Goal: Information Seeking & Learning: Find specific fact

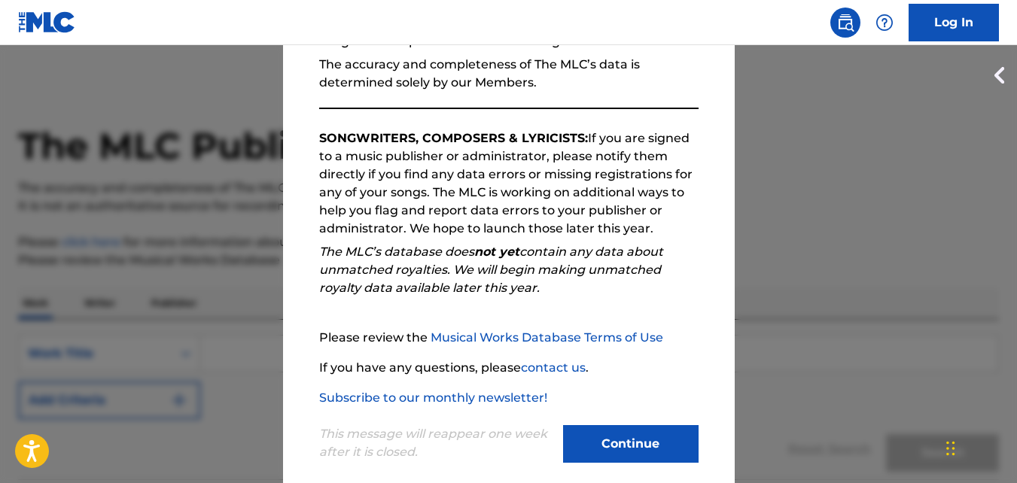
scroll to position [206, 0]
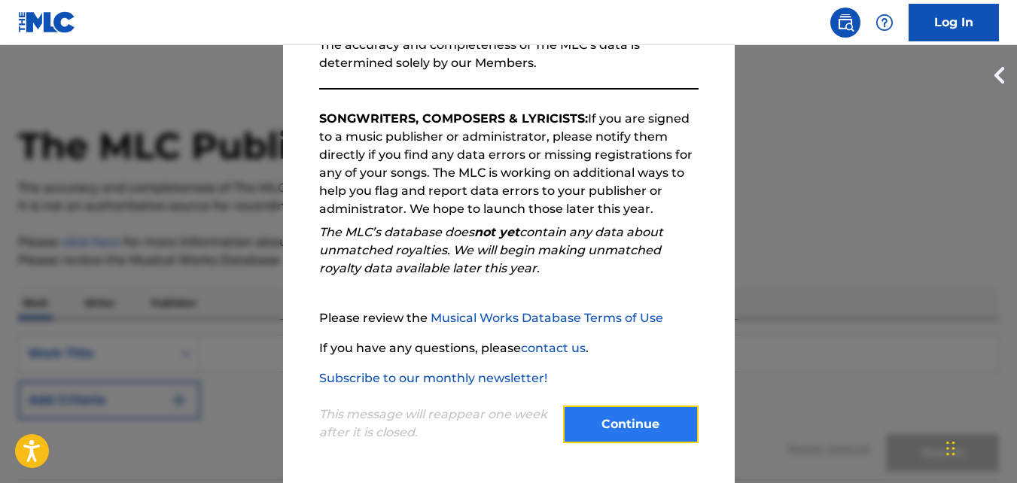
click at [615, 422] on button "Continue" at bounding box center [631, 425] width 136 height 38
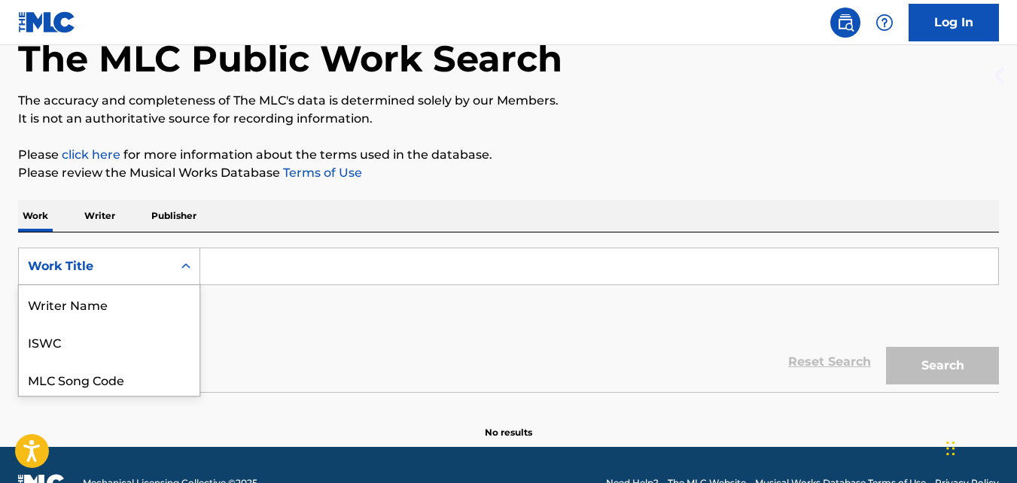
scroll to position [114, 0]
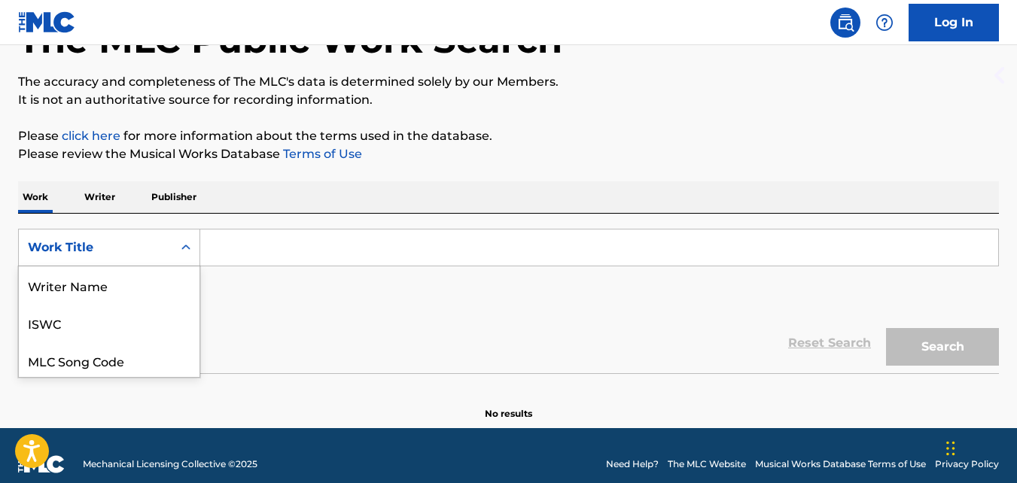
click at [185, 267] on div "8 results available. Use Up and Down to choose options, press Enter to select t…" at bounding box center [109, 248] width 182 height 38
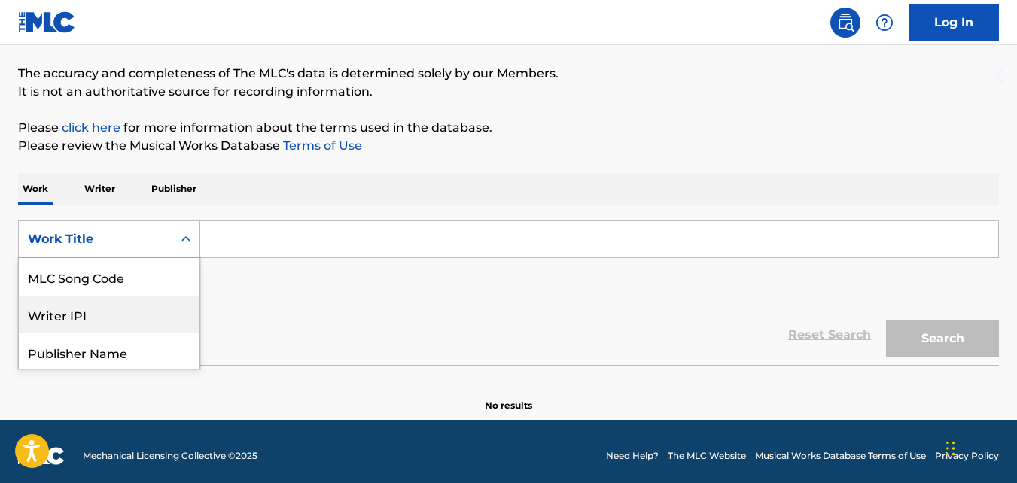
scroll to position [116, 0]
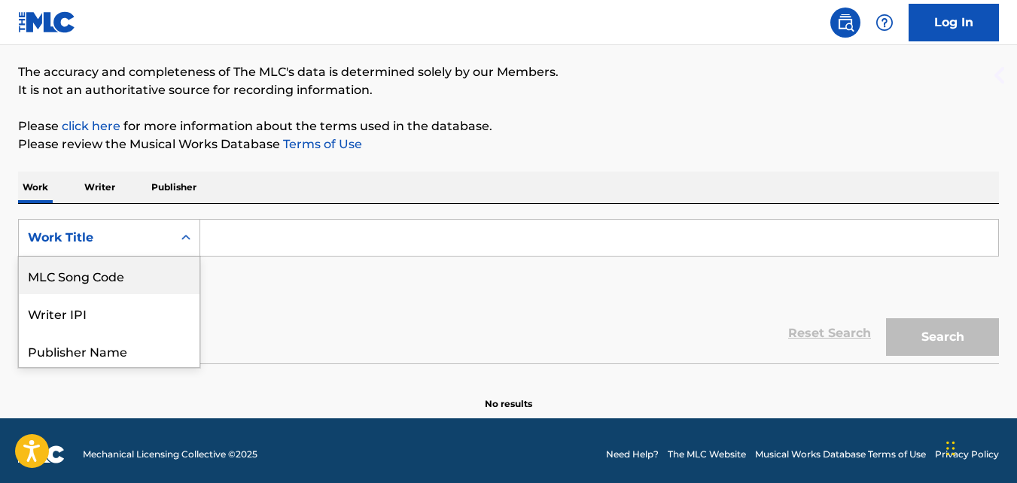
click at [248, 239] on input "Search Form" at bounding box center [599, 238] width 798 height 36
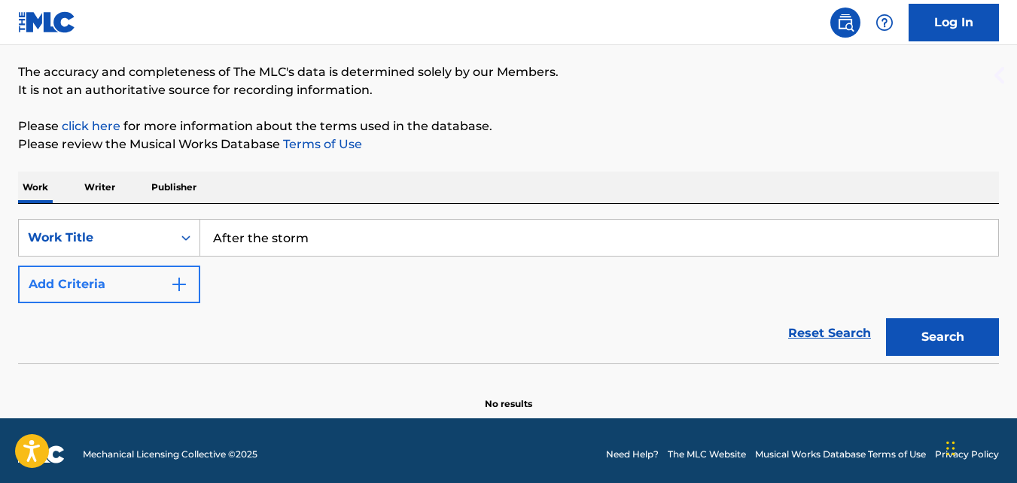
type input "After the storm"
click at [173, 276] on img "Search Form" at bounding box center [179, 285] width 18 height 18
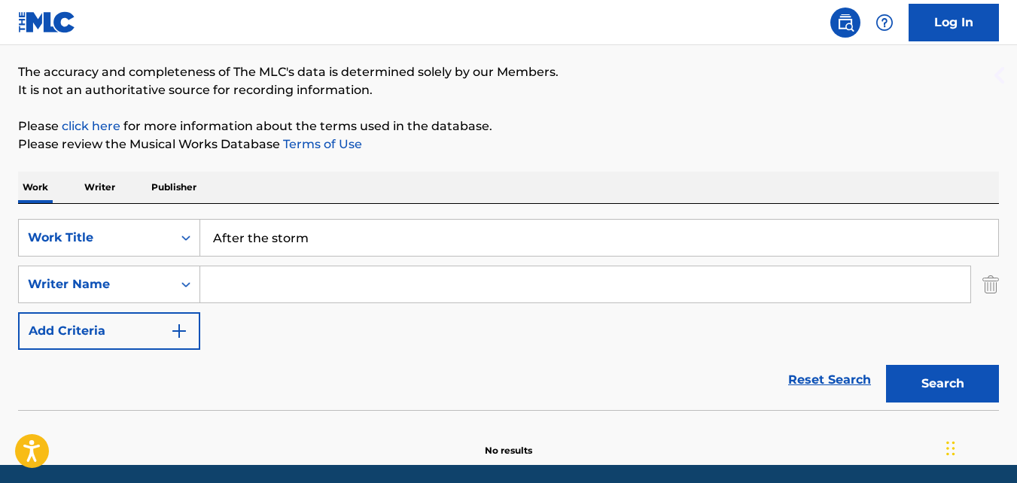
click at [232, 286] on input "Search Form" at bounding box center [585, 285] width 770 height 36
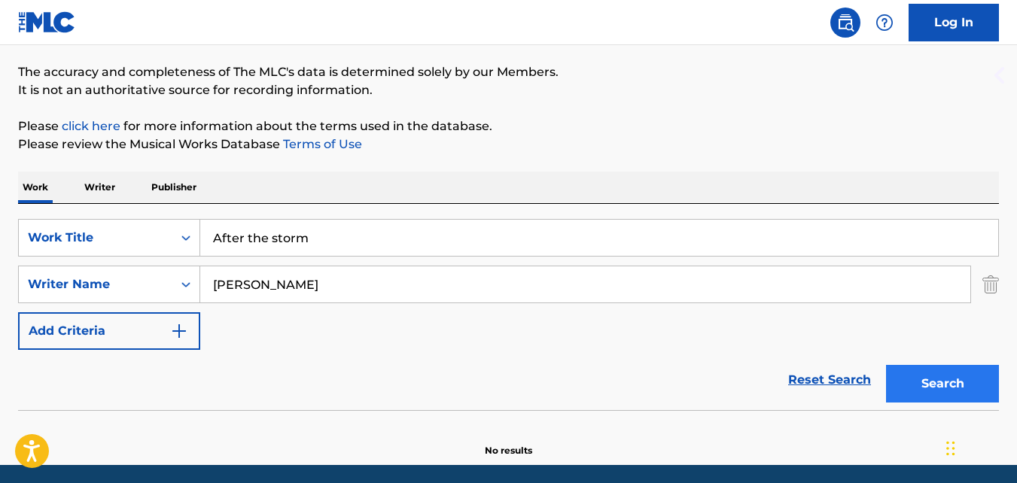
type input "[PERSON_NAME]"
click at [947, 382] on button "Search" at bounding box center [942, 384] width 113 height 38
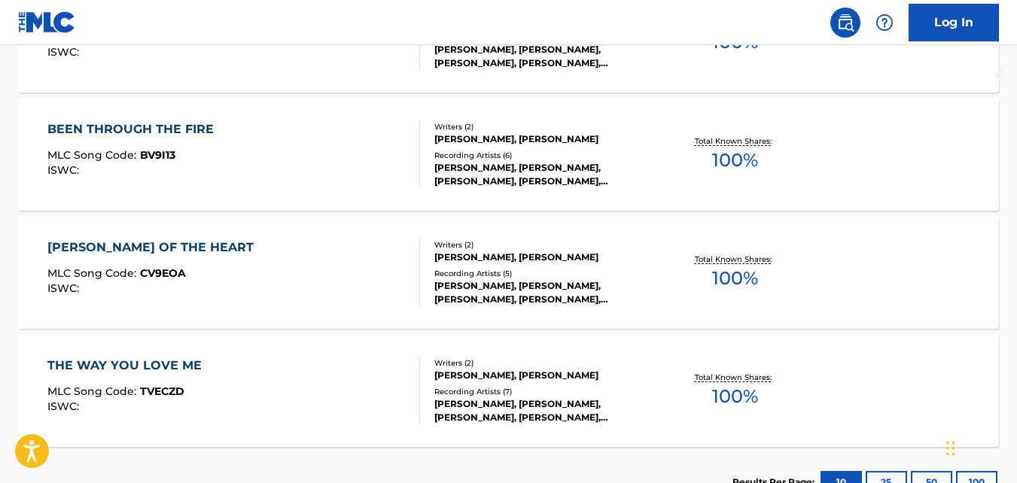
scroll to position [718, 0]
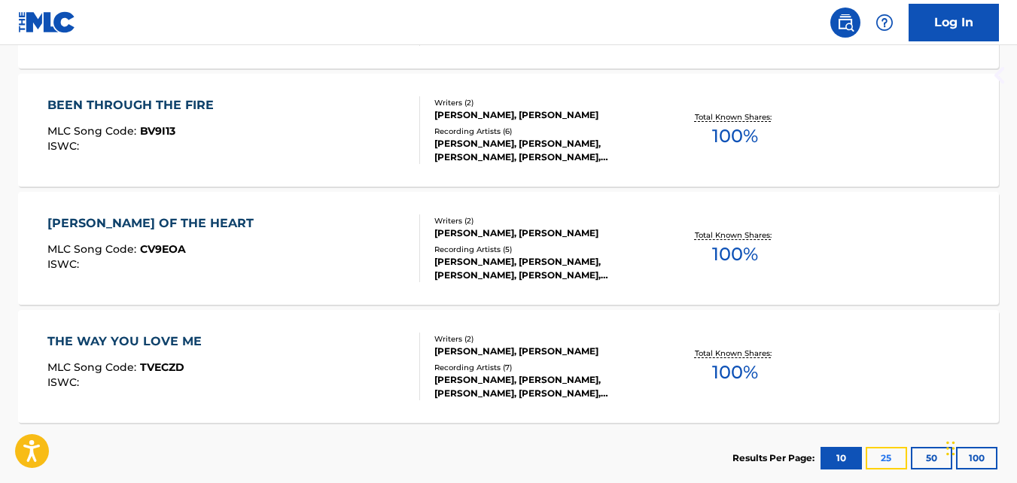
click at [885, 455] on button "25" at bounding box center [886, 458] width 41 height 23
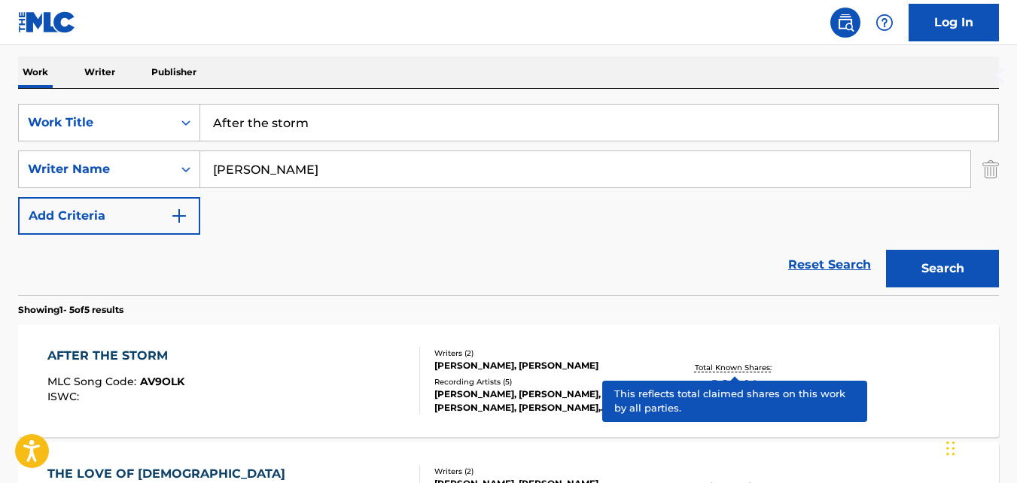
scroll to position [206, 0]
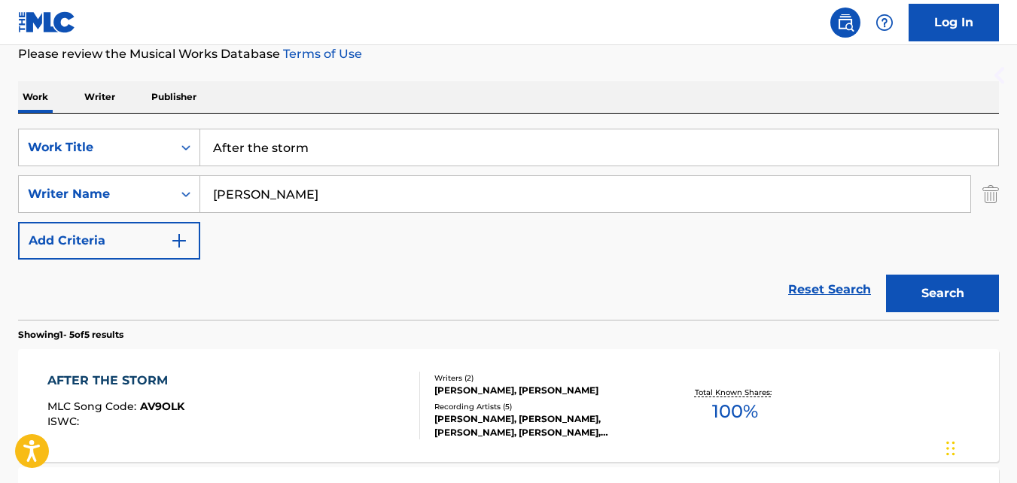
drag, startPoint x: 313, startPoint y: 145, endPoint x: 207, endPoint y: 142, distance: 105.5
click at [207, 142] on input "After the storm" at bounding box center [599, 148] width 798 height 36
click at [575, 200] on input "[PERSON_NAME]" at bounding box center [585, 194] width 770 height 36
click at [941, 291] on button "Search" at bounding box center [942, 294] width 113 height 38
drag, startPoint x: 339, startPoint y: 149, endPoint x: 212, endPoint y: 145, distance: 126.6
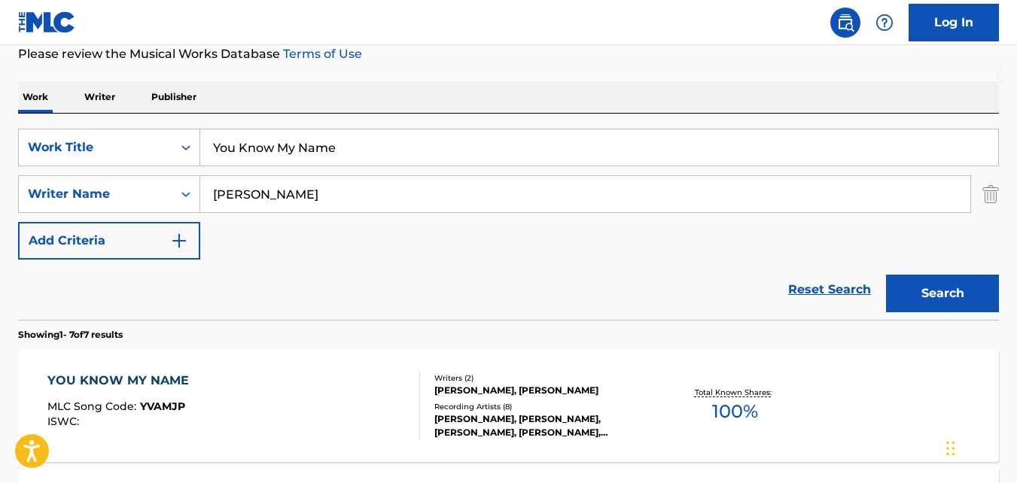
click at [212, 145] on input "You Know My Name" at bounding box center [599, 148] width 798 height 36
click at [504, 194] on input "[PERSON_NAME]" at bounding box center [585, 194] width 770 height 36
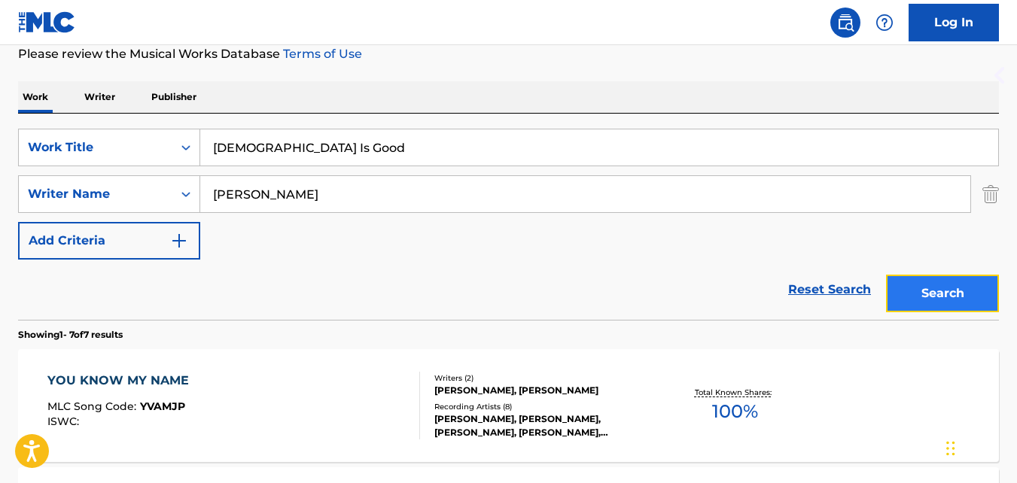
click at [955, 290] on button "Search" at bounding box center [942, 294] width 113 height 38
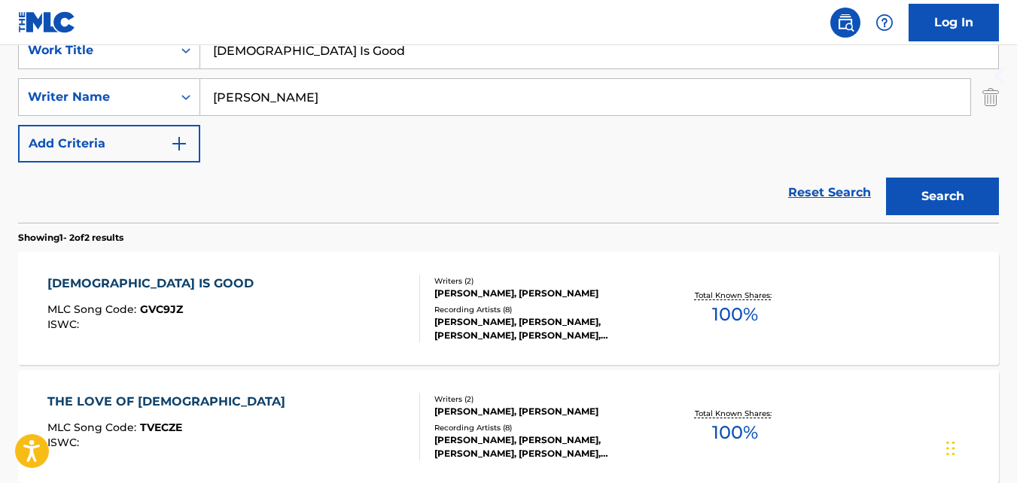
scroll to position [228, 0]
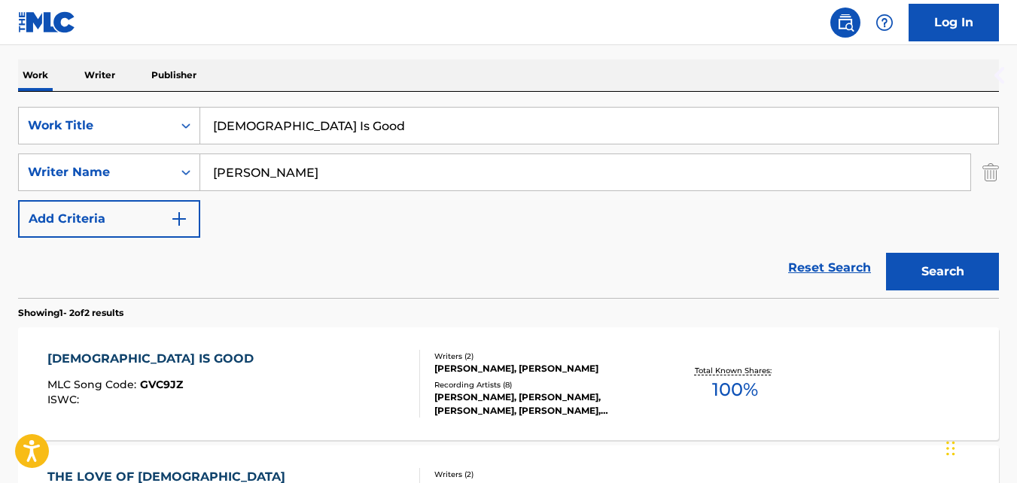
drag, startPoint x: 291, startPoint y: 123, endPoint x: 209, endPoint y: 125, distance: 82.1
click at [209, 125] on input "[DEMOGRAPHIC_DATA] Is Good" at bounding box center [599, 126] width 798 height 36
type input "Why Does Love Hurt"
click at [477, 171] on input "[PERSON_NAME]" at bounding box center [585, 172] width 770 height 36
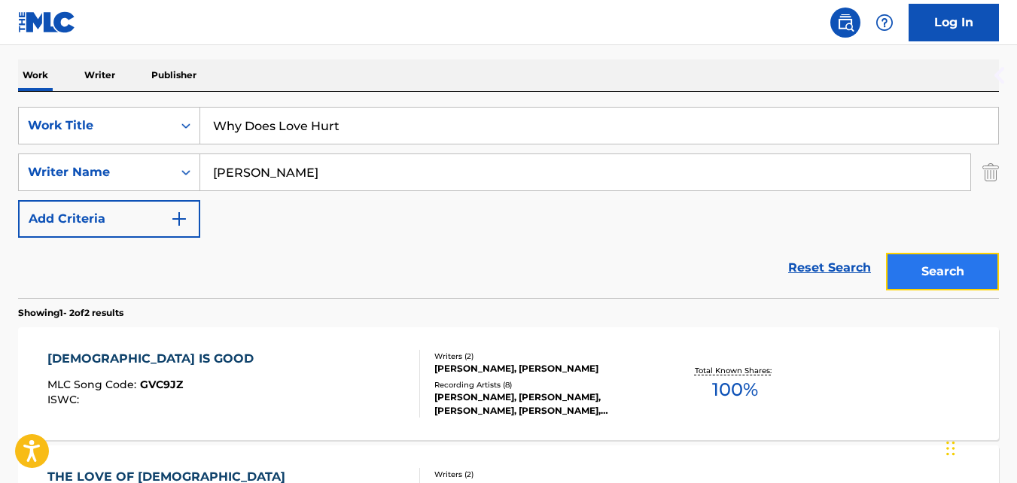
click at [932, 270] on button "Search" at bounding box center [942, 272] width 113 height 38
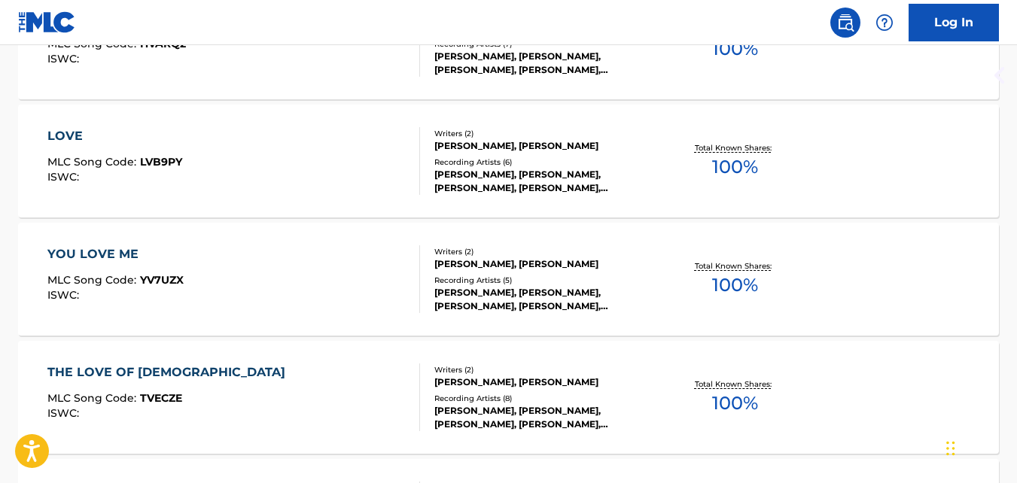
scroll to position [680, 0]
